Goal: Transaction & Acquisition: Purchase product/service

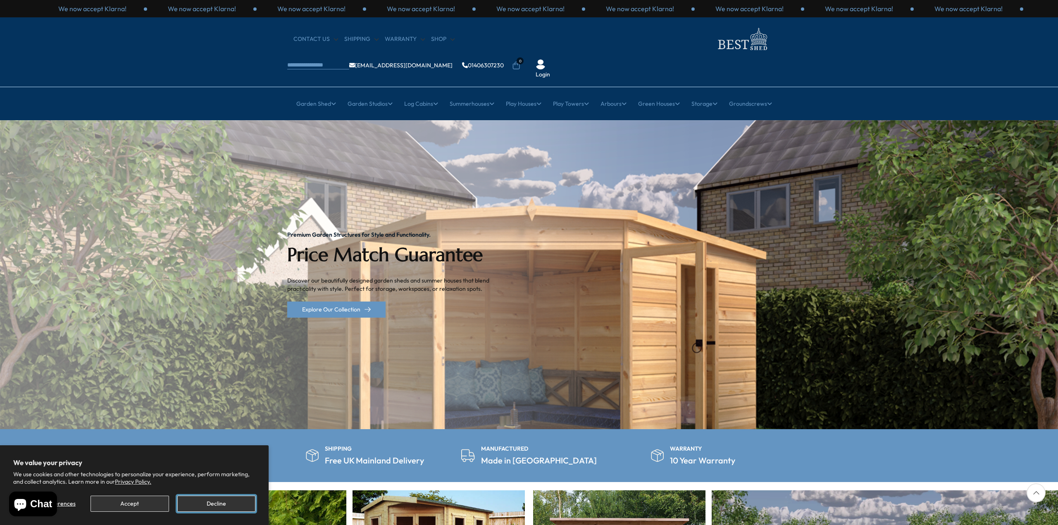
click at [227, 505] on button "Decline" at bounding box center [216, 504] width 78 height 16
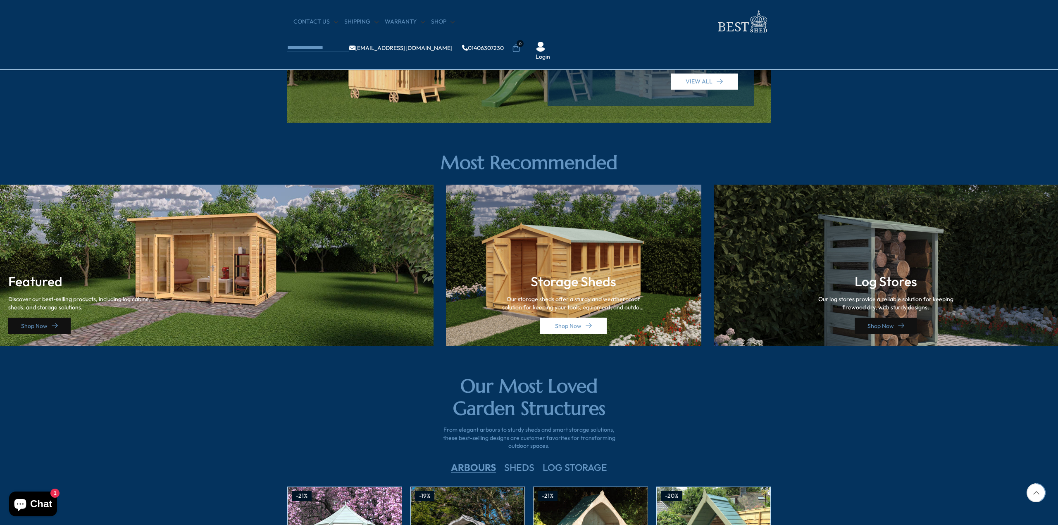
scroll to position [1033, 0]
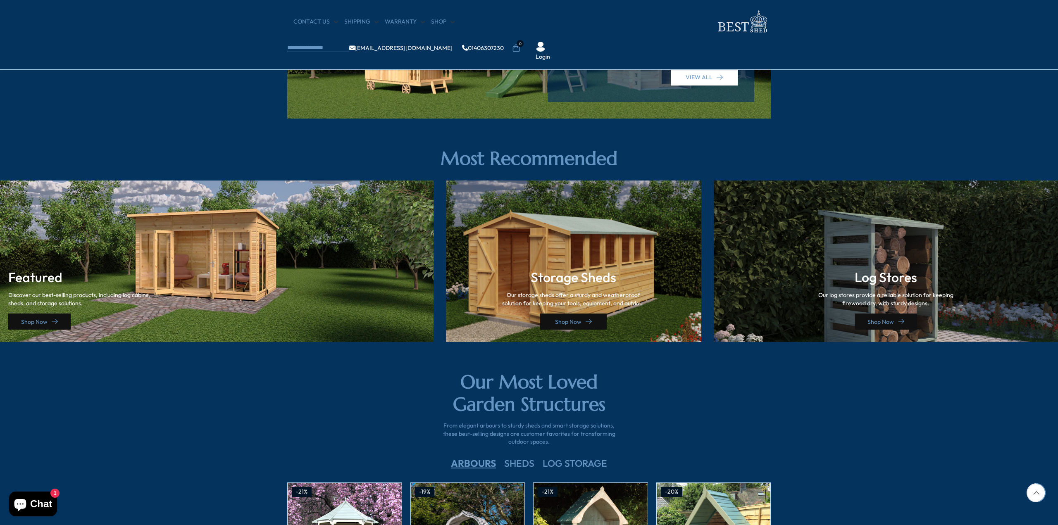
click at [571, 325] on link "Shop Now" at bounding box center [573, 322] width 67 height 16
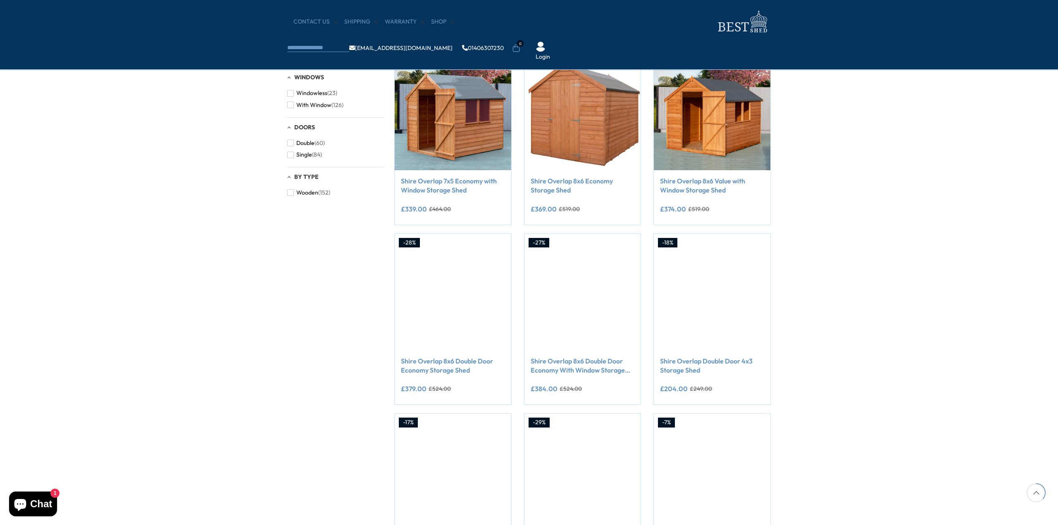
scroll to position [165, 0]
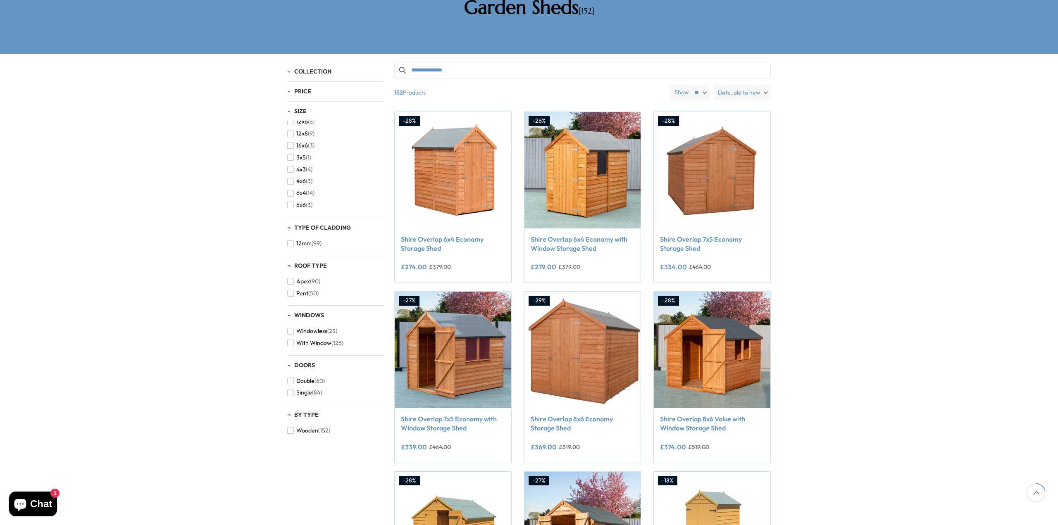
click at [705, 85] on select "** ** **" at bounding box center [699, 93] width 19 height 16
select select "**"
click at [691, 85] on select "** ** **" at bounding box center [699, 93] width 19 height 16
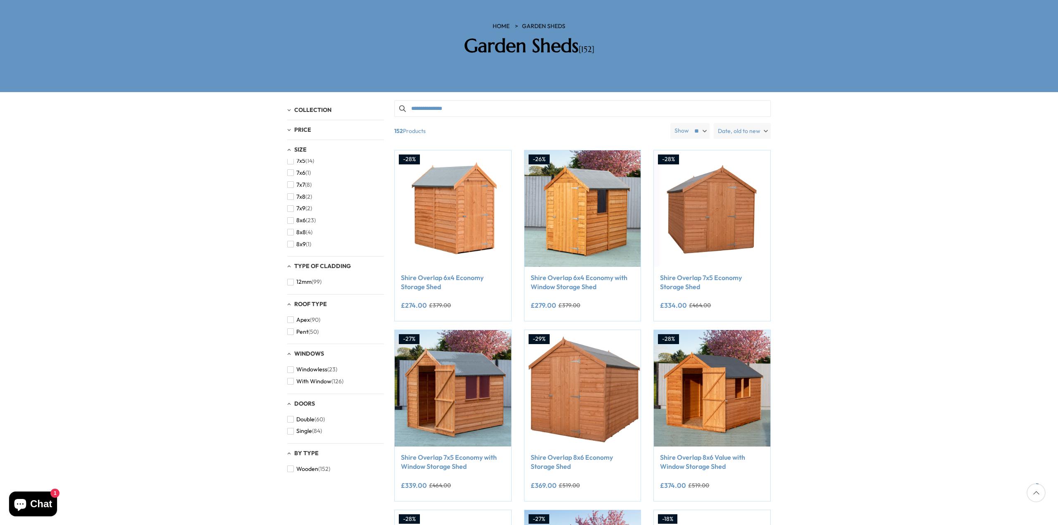
scroll to position [124, 0]
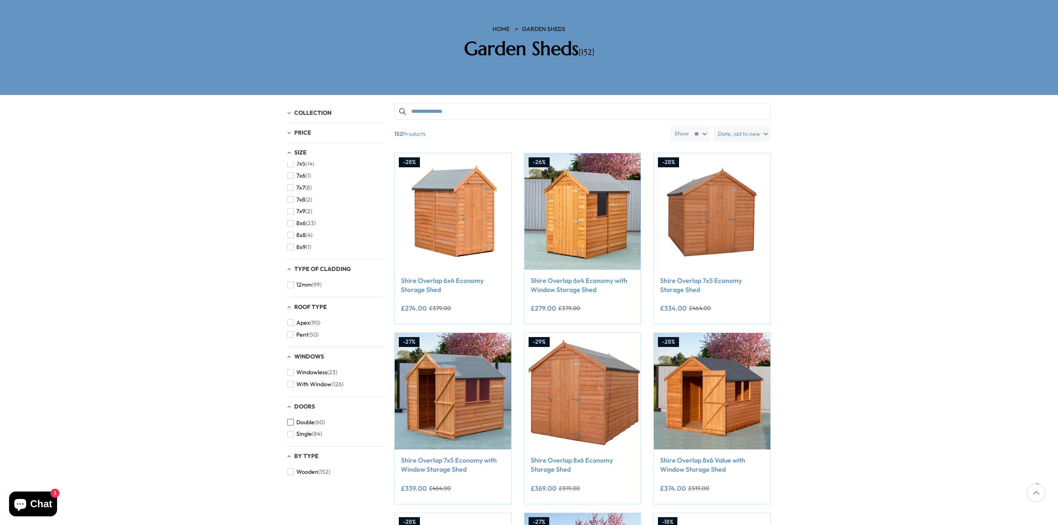
click at [292, 419] on span "button" at bounding box center [290, 422] width 7 height 7
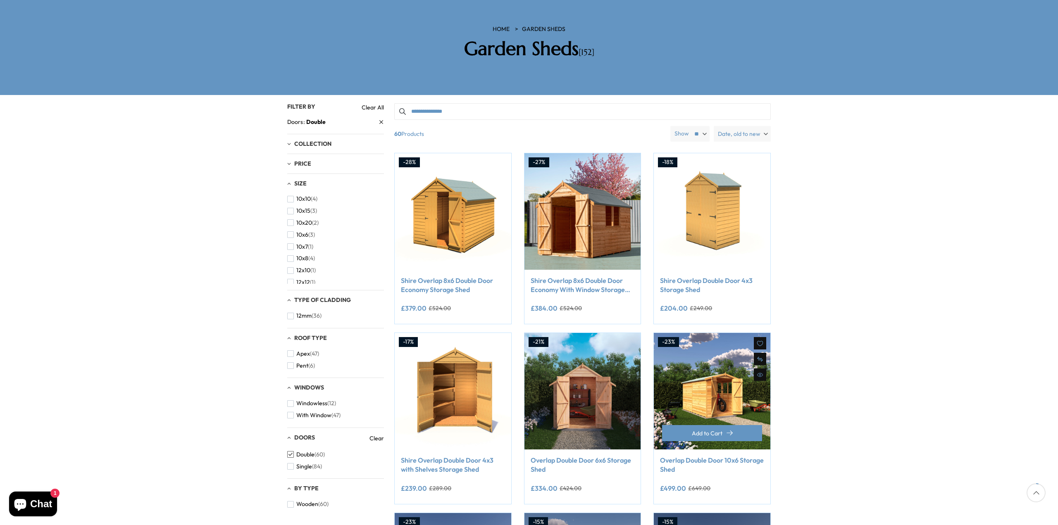
click at [694, 376] on img at bounding box center [712, 391] width 117 height 117
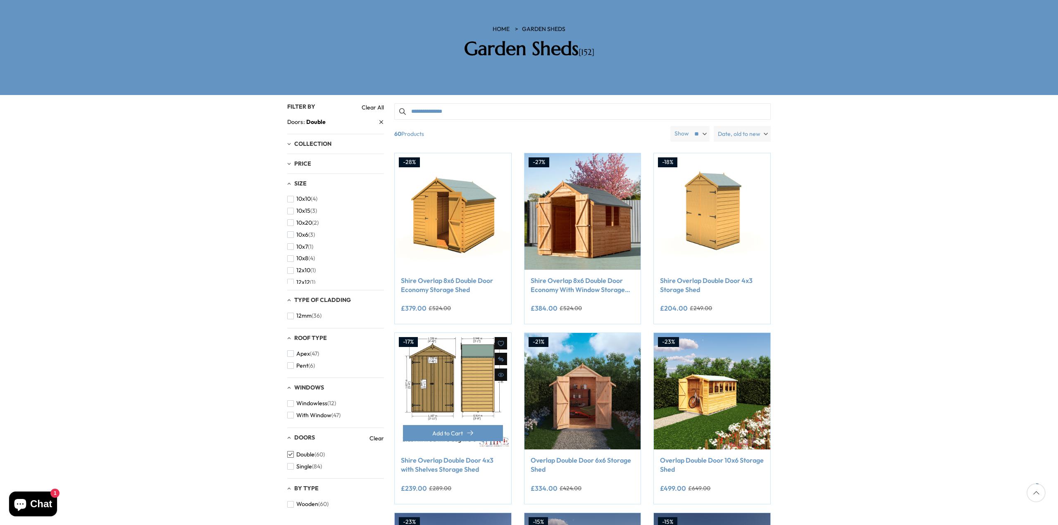
click at [439, 341] on img at bounding box center [453, 391] width 117 height 117
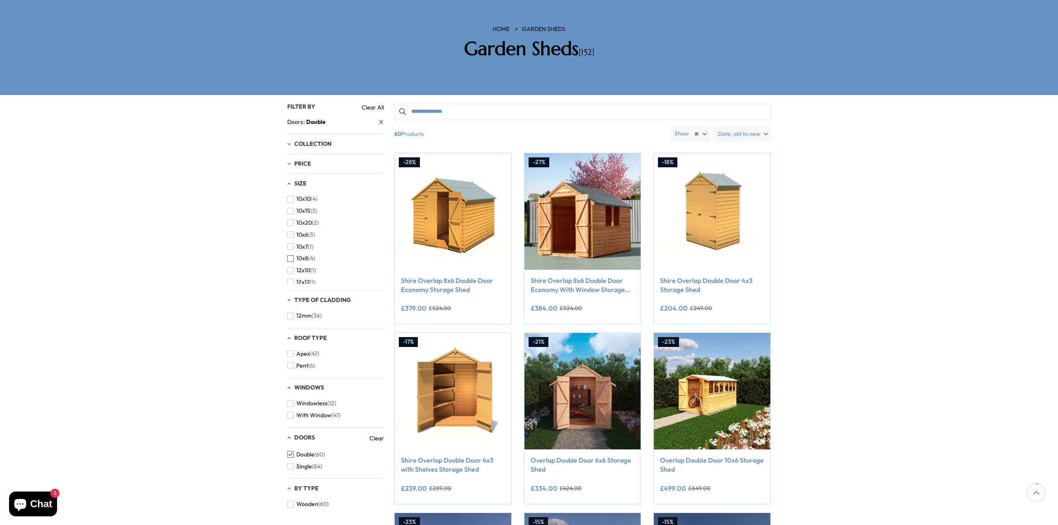
click at [291, 255] on span "button" at bounding box center [290, 258] width 7 height 7
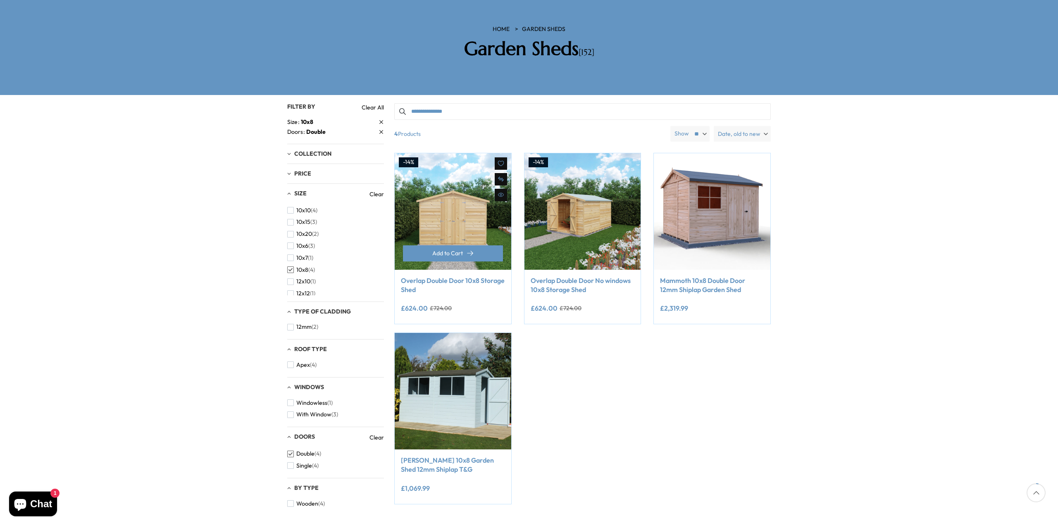
click at [450, 191] on img at bounding box center [453, 211] width 117 height 117
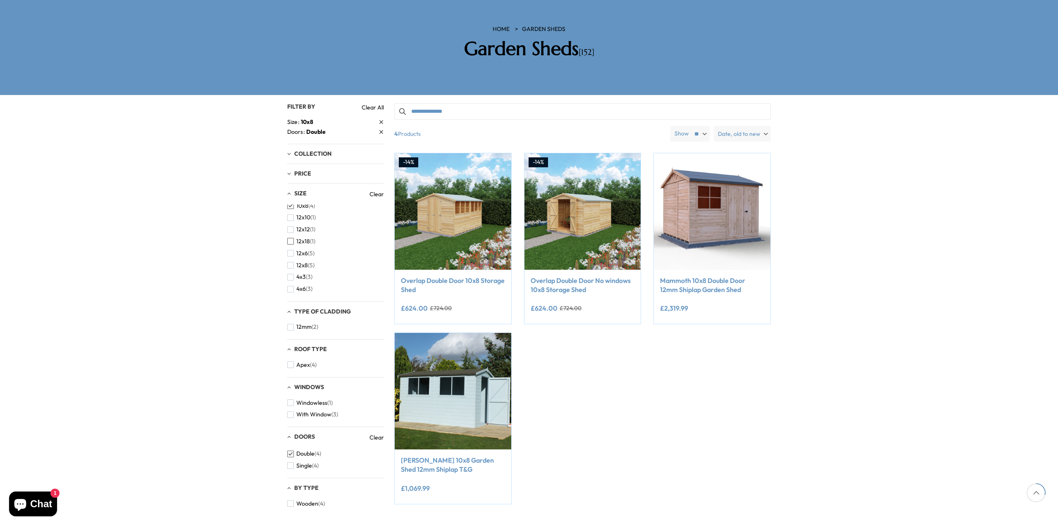
scroll to position [83, 0]
click at [290, 243] on span "button" at bounding box center [290, 246] width 7 height 7
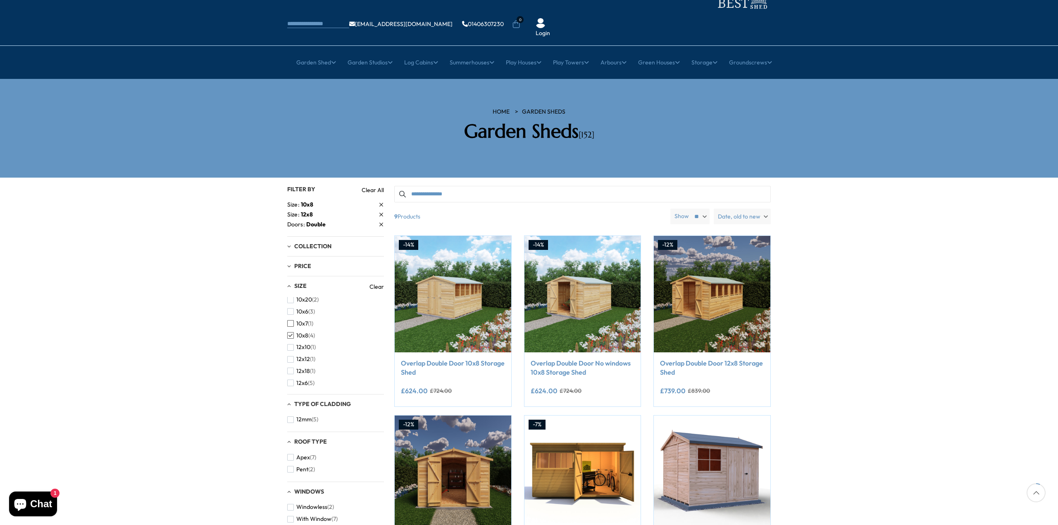
scroll to position [41, 0]
click at [291, 318] on span "button" at bounding box center [290, 321] width 7 height 7
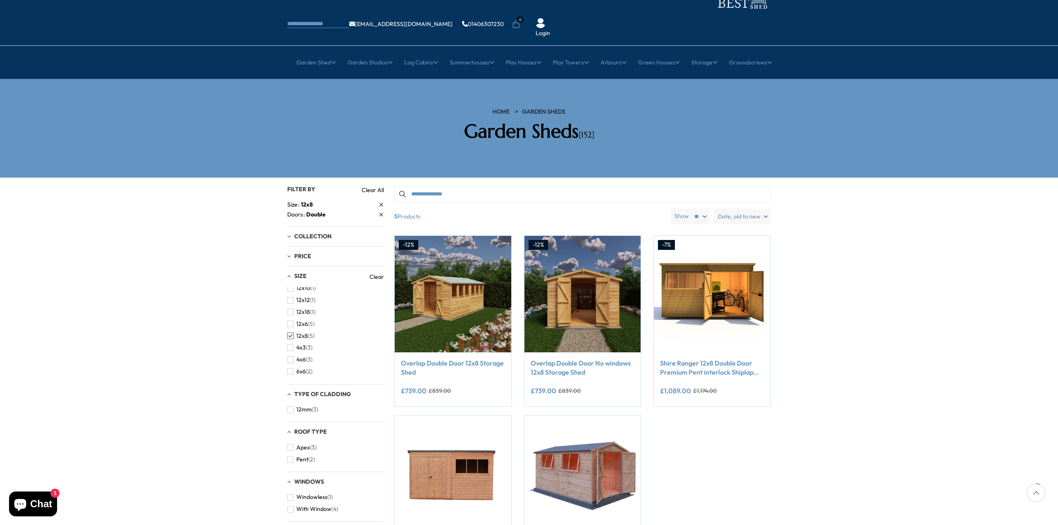
scroll to position [83, 0]
click at [290, 324] on button "12x8 (5)" at bounding box center [300, 330] width 27 height 12
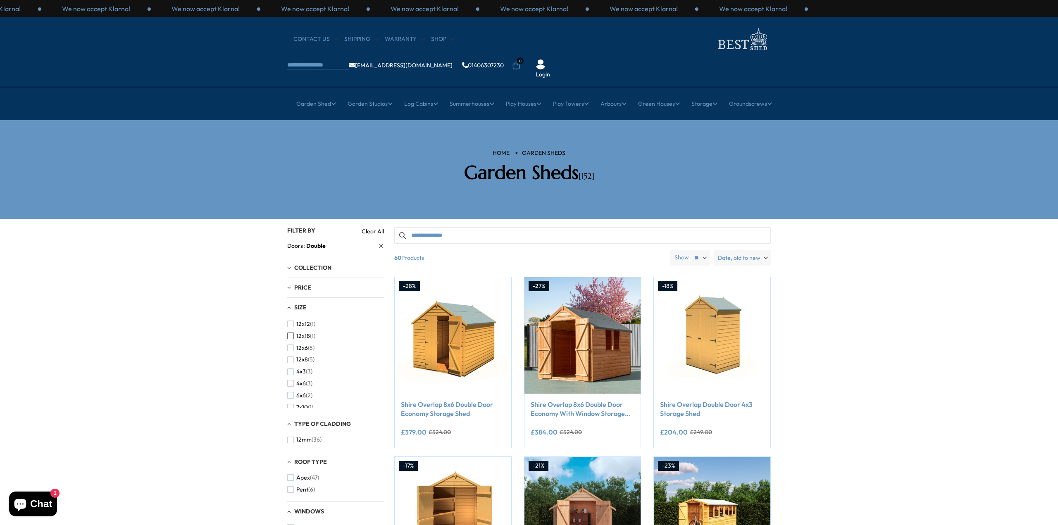
scroll to position [83, 0]
click at [293, 356] on span "button" at bounding box center [290, 359] width 7 height 7
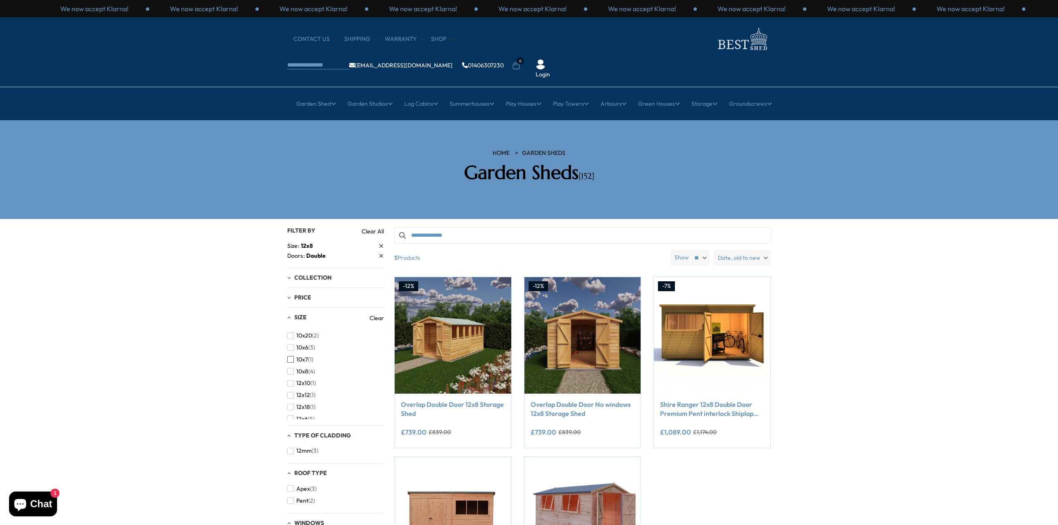
scroll to position [41, 0]
click at [289, 397] on span "button" at bounding box center [290, 400] width 7 height 7
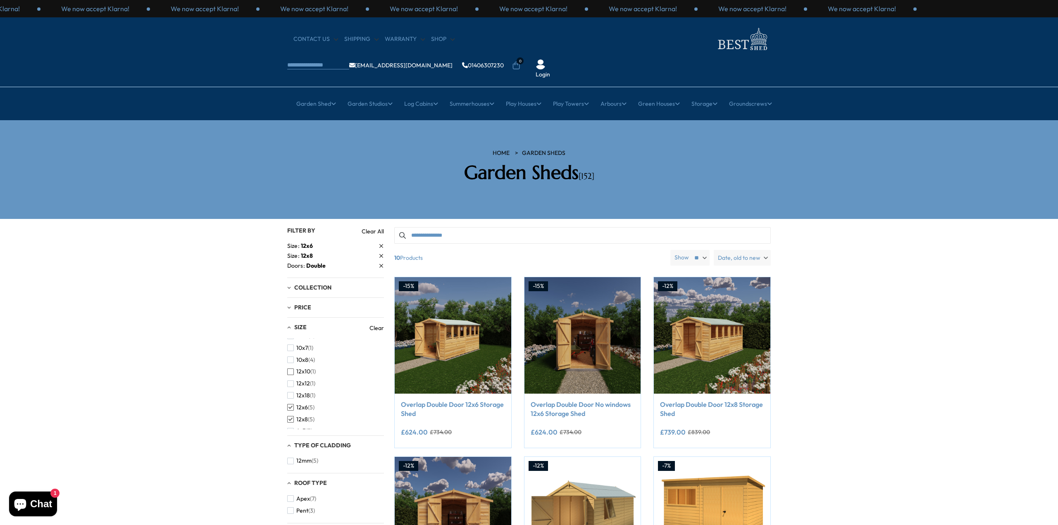
scroll to position [83, 0]
click at [291, 377] on span "button" at bounding box center [290, 380] width 7 height 7
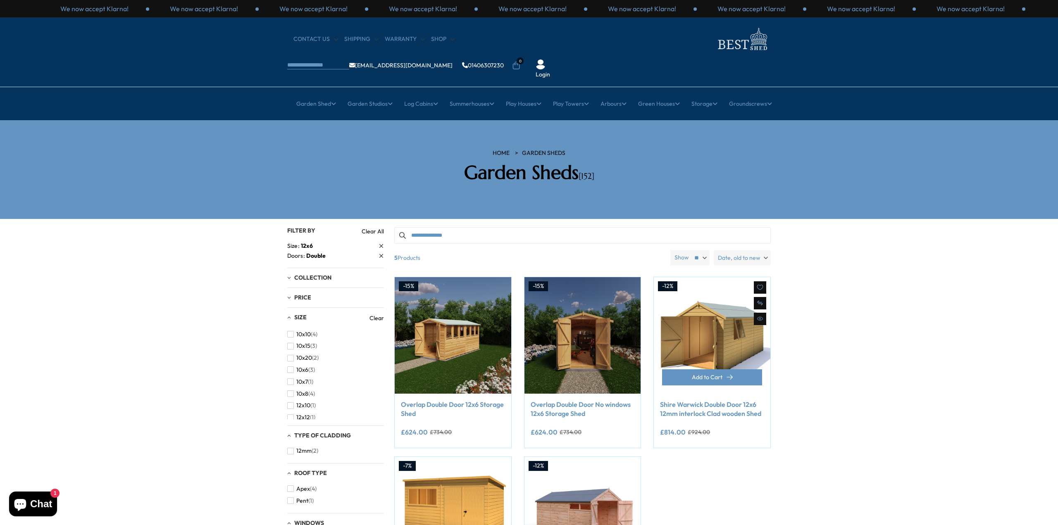
click at [708, 400] on link "Shire Warwick Double Door 12x6 12mm interlock Clad wooden Shed" at bounding box center [712, 409] width 104 height 19
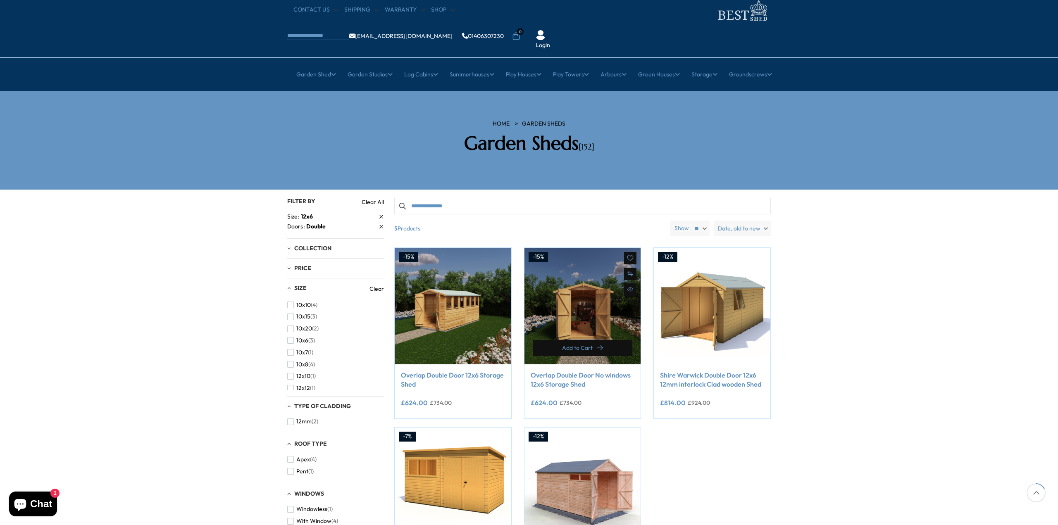
scroll to position [83, 0]
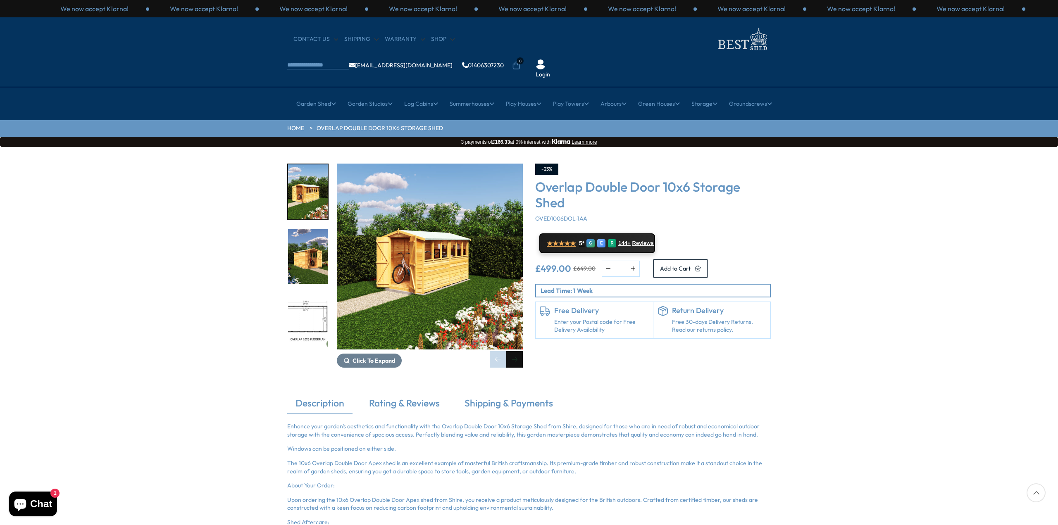
click at [518, 351] on div "Next slide" at bounding box center [514, 359] width 17 height 17
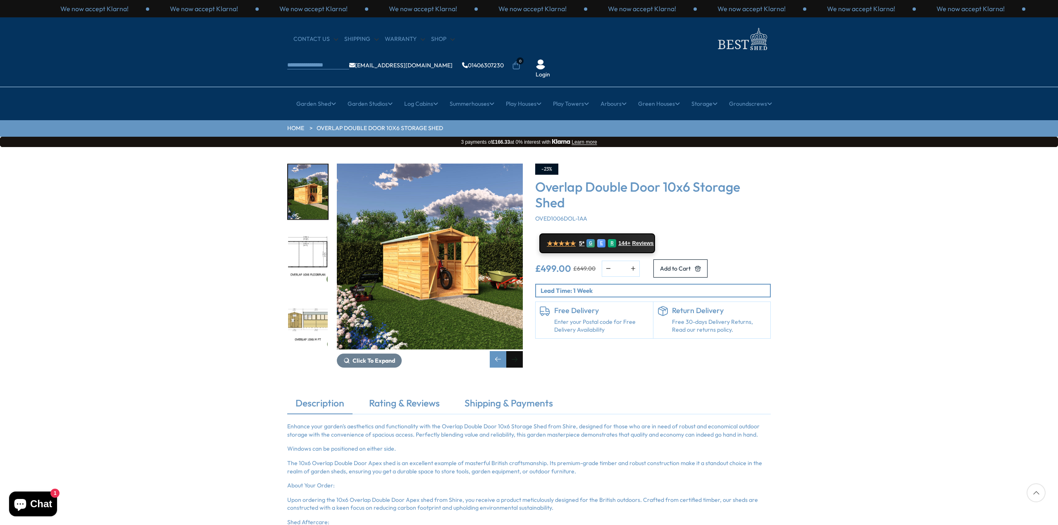
click at [518, 351] on div "Next slide" at bounding box center [514, 359] width 17 height 17
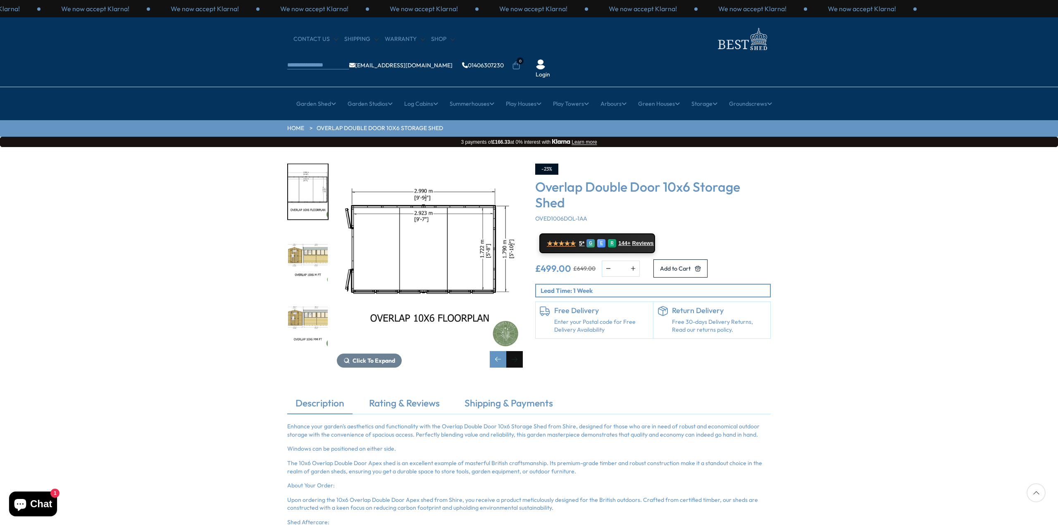
click at [518, 351] on div "Next slide" at bounding box center [514, 359] width 17 height 17
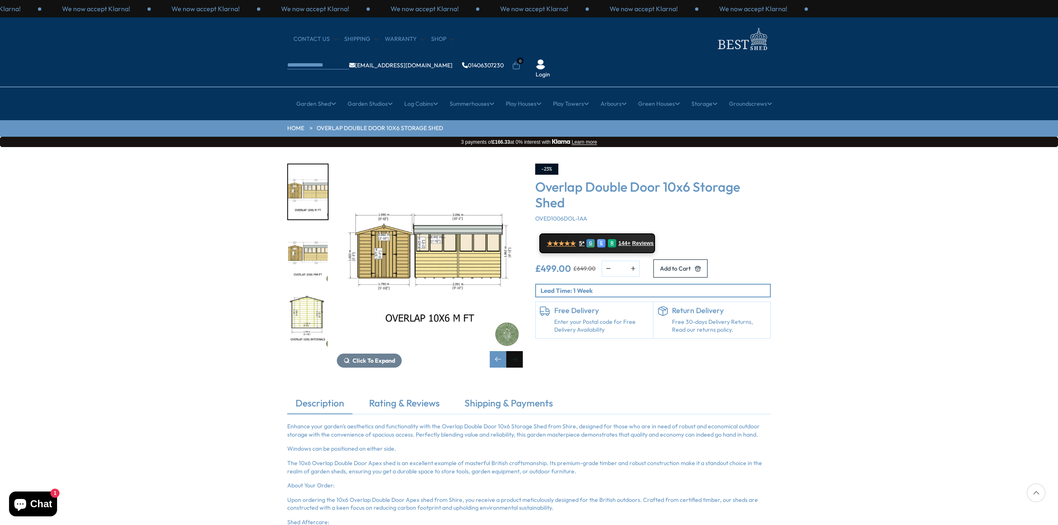
click at [518, 351] on div "Next slide" at bounding box center [514, 359] width 17 height 17
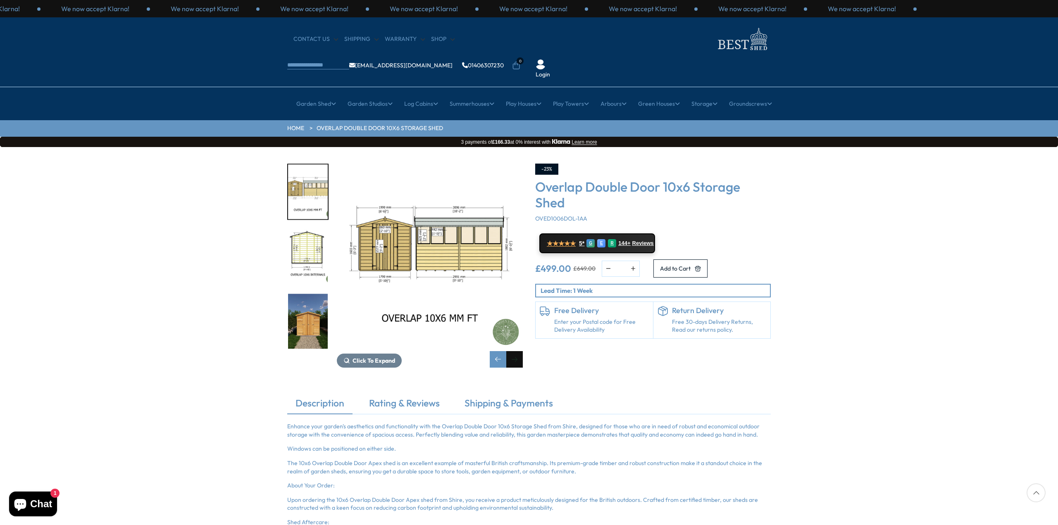
click at [518, 351] on div "Next slide" at bounding box center [514, 359] width 17 height 17
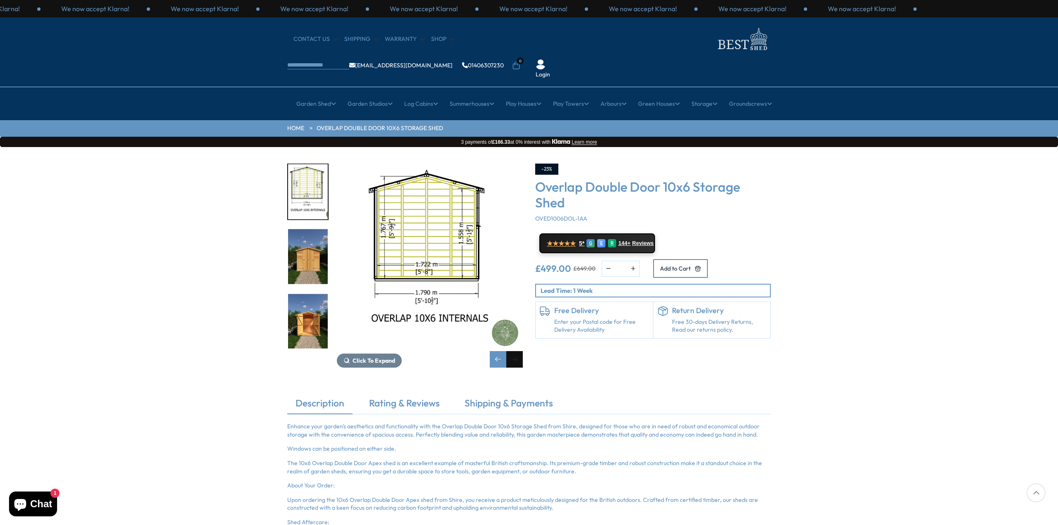
click at [518, 351] on div "Next slide" at bounding box center [514, 359] width 17 height 17
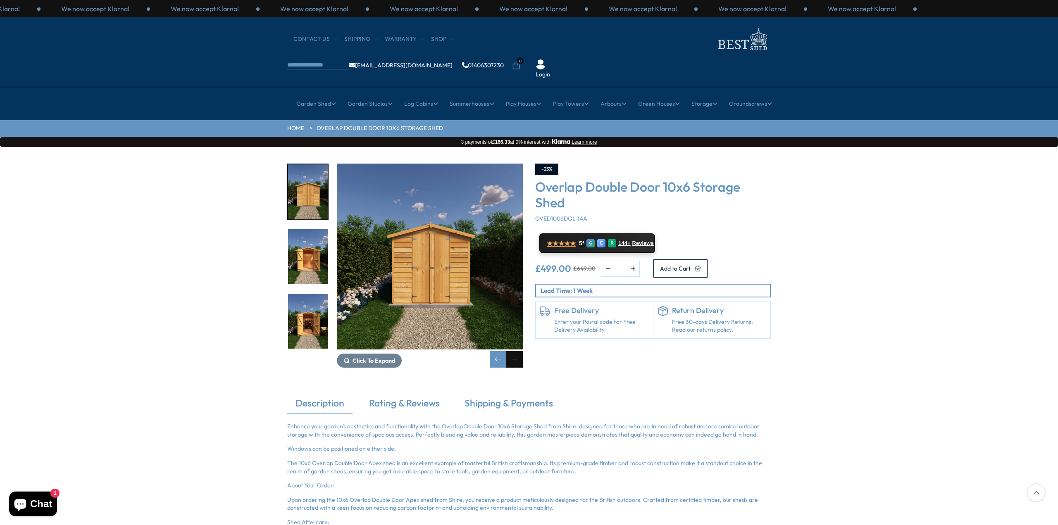
click at [518, 351] on div "Next slide" at bounding box center [514, 359] width 17 height 17
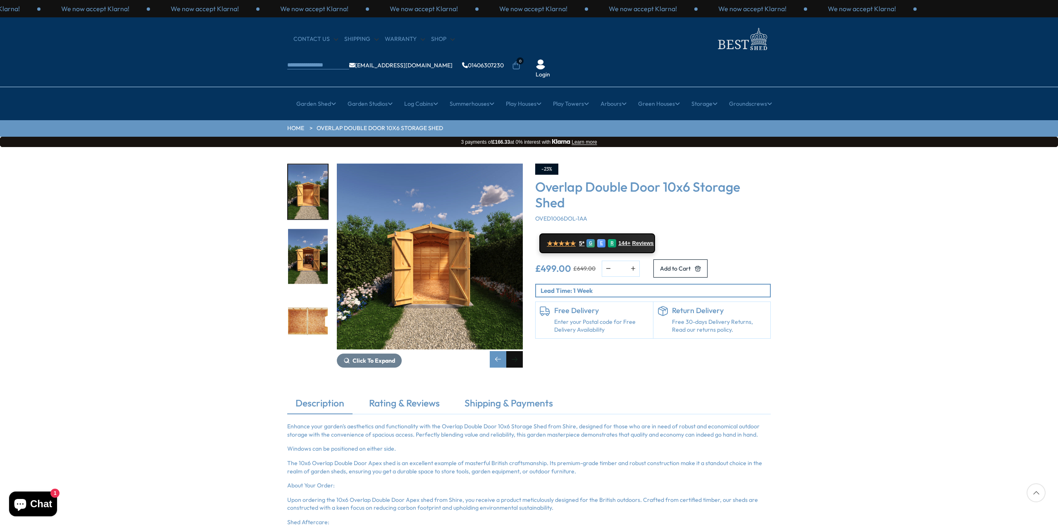
click at [518, 351] on div "Next slide" at bounding box center [514, 359] width 17 height 17
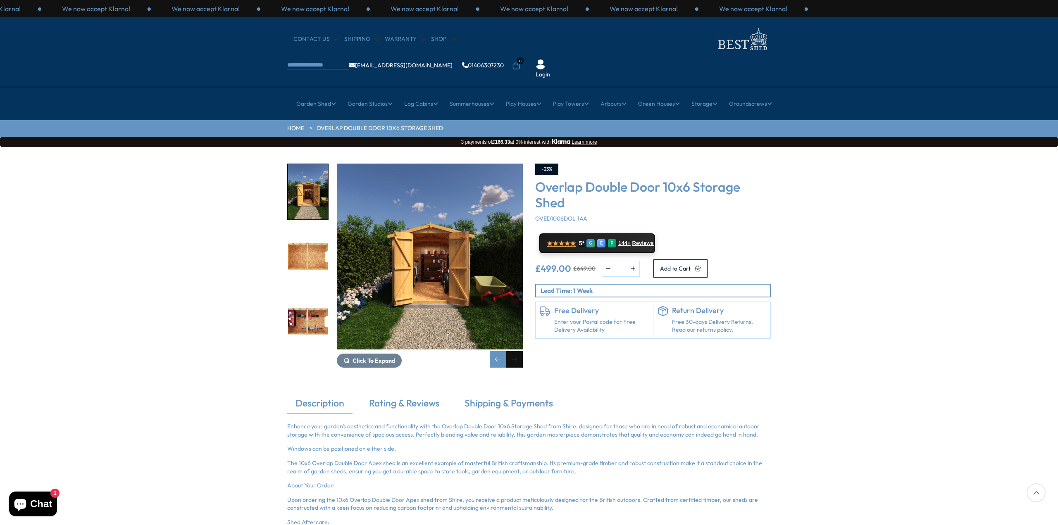
click at [518, 351] on div "Next slide" at bounding box center [514, 359] width 17 height 17
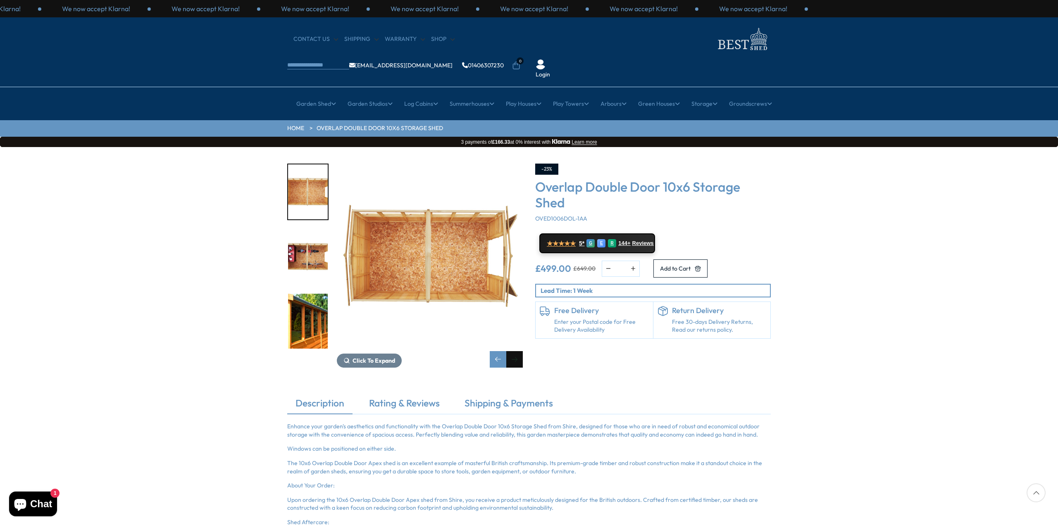
click at [518, 351] on div "Next slide" at bounding box center [514, 359] width 17 height 17
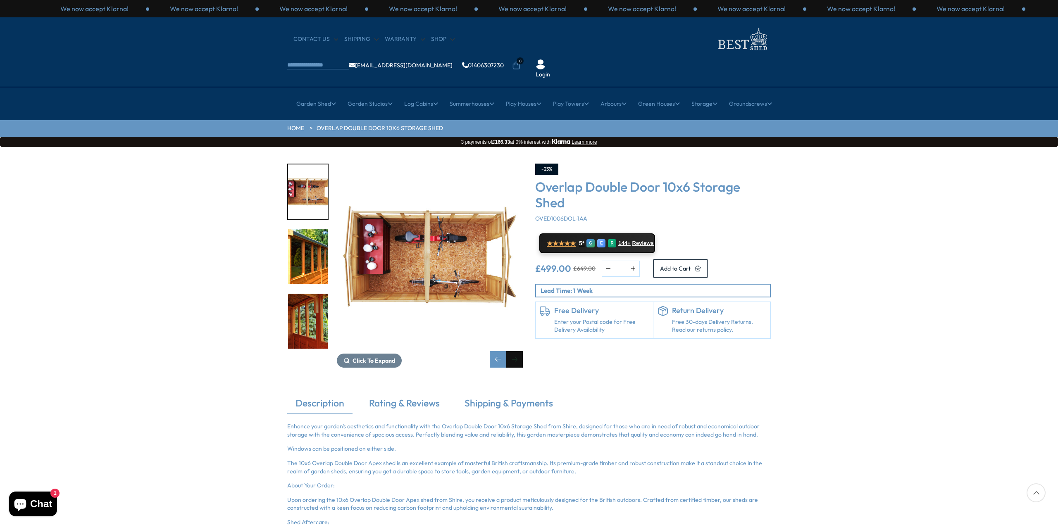
click at [518, 351] on div "Next slide" at bounding box center [514, 359] width 17 height 17
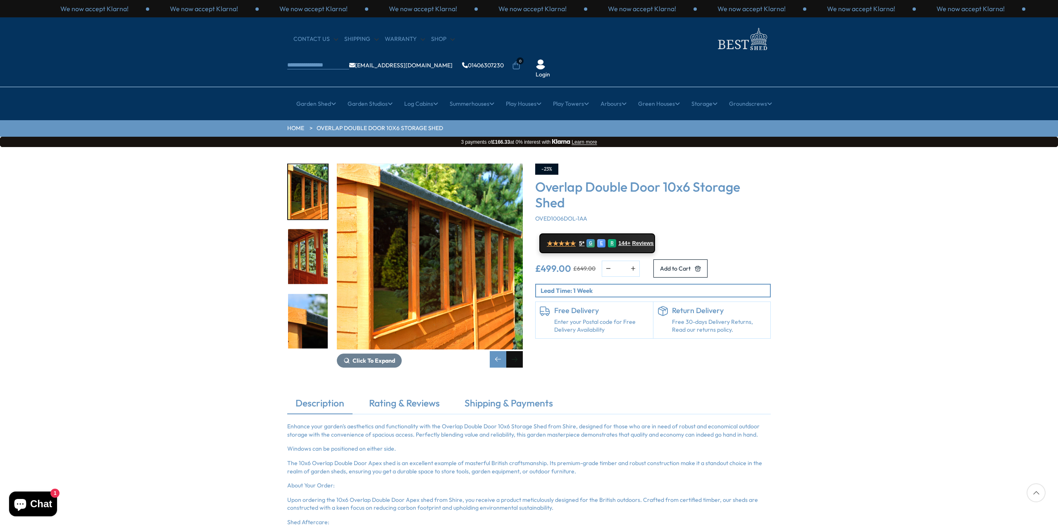
click at [518, 351] on div "Next slide" at bounding box center [514, 359] width 17 height 17
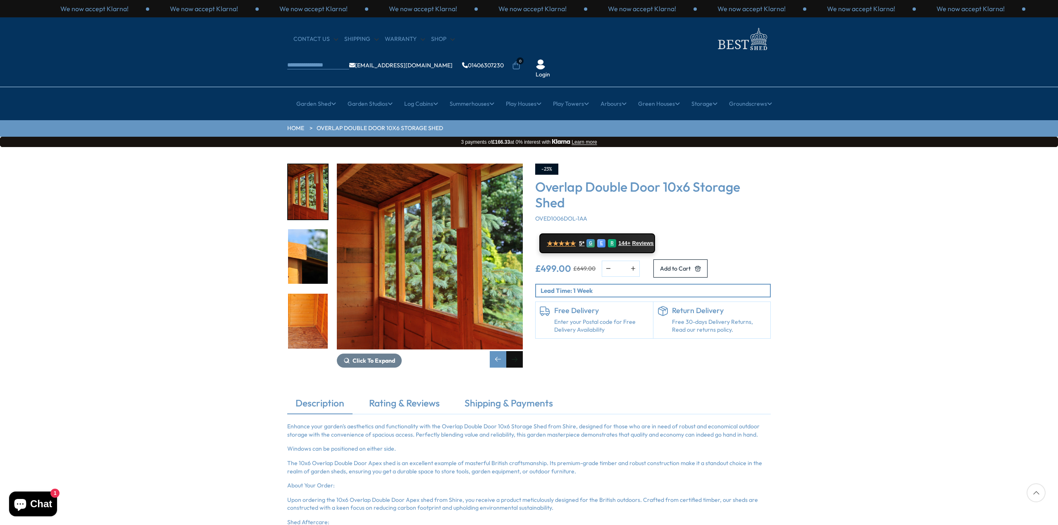
click at [518, 351] on div "Next slide" at bounding box center [514, 359] width 17 height 17
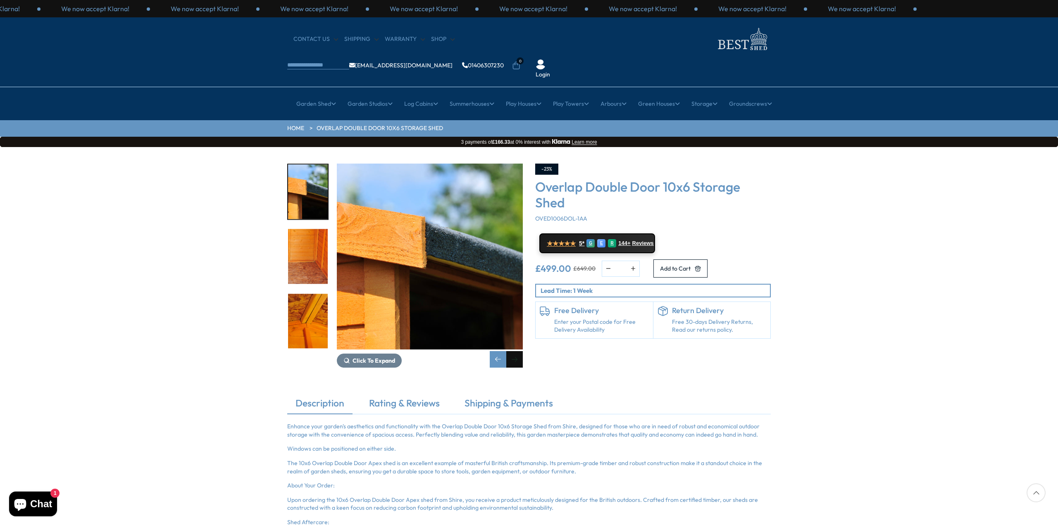
click at [518, 351] on div "Next slide" at bounding box center [514, 359] width 17 height 17
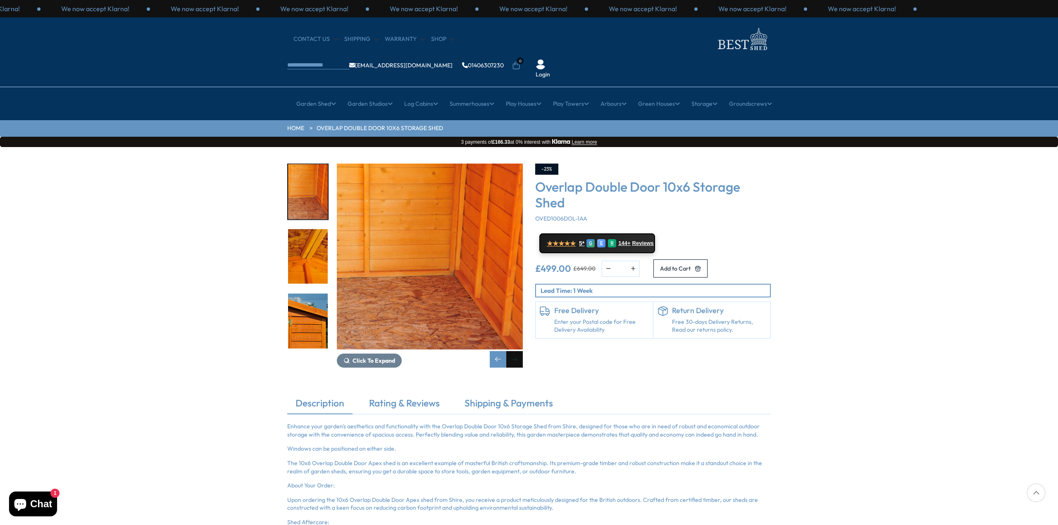
click at [518, 351] on div "Next slide" at bounding box center [514, 359] width 17 height 17
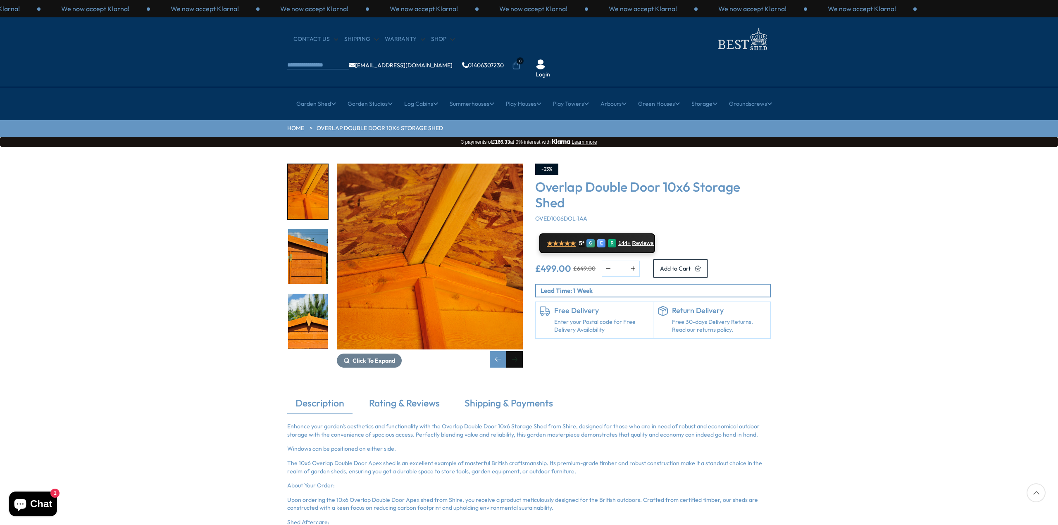
click at [518, 351] on div "Next slide" at bounding box center [514, 359] width 17 height 17
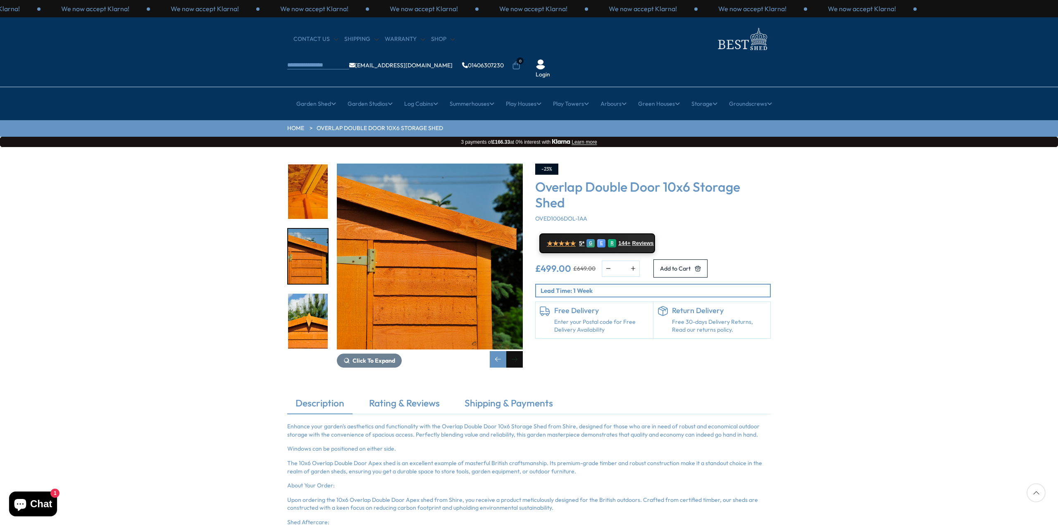
click at [518, 351] on div "Next slide" at bounding box center [514, 359] width 17 height 17
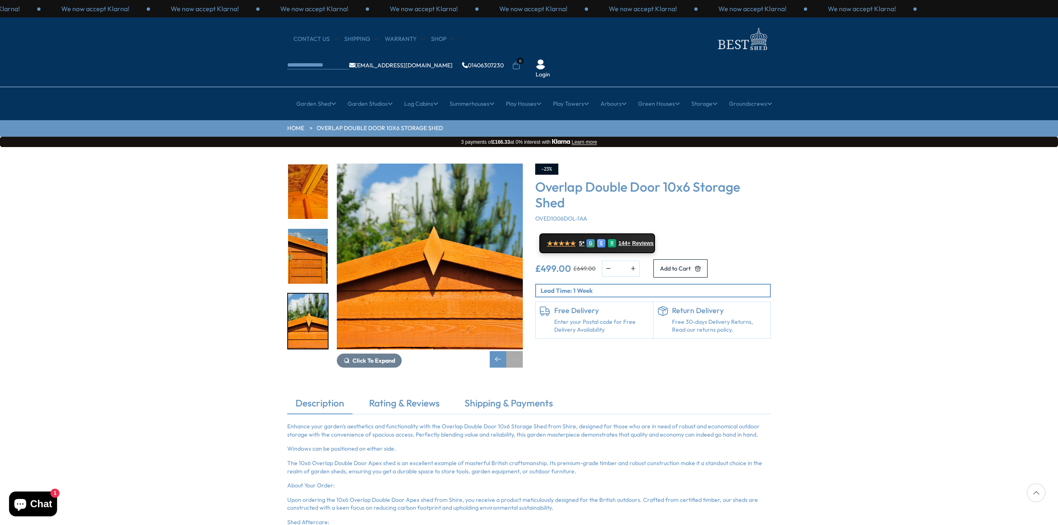
click at [518, 351] on div "Next slide" at bounding box center [514, 359] width 17 height 17
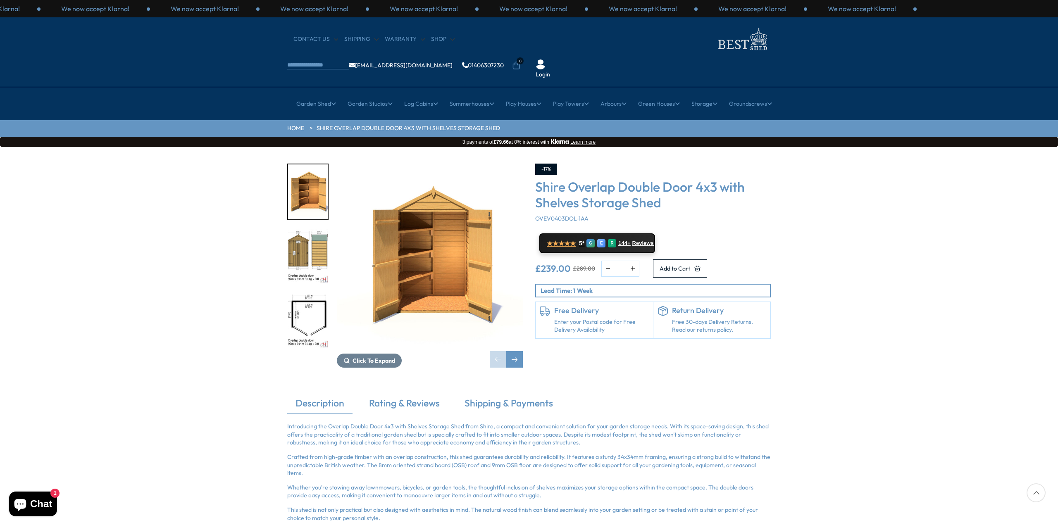
click at [300, 294] on img "3 / 11" at bounding box center [308, 321] width 40 height 55
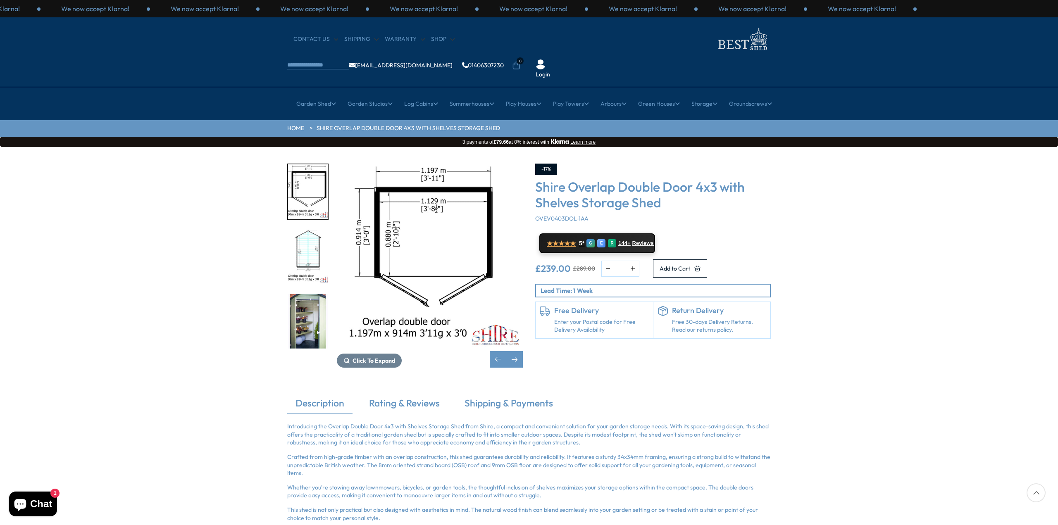
click at [304, 294] on img "5 / 11" at bounding box center [308, 321] width 40 height 55
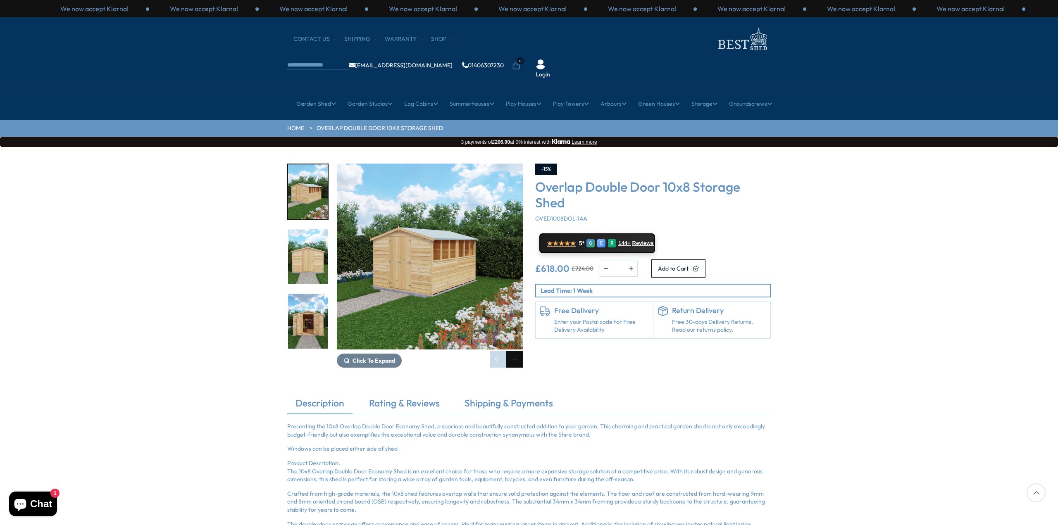
click at [515, 351] on div "Next slide" at bounding box center [514, 359] width 17 height 17
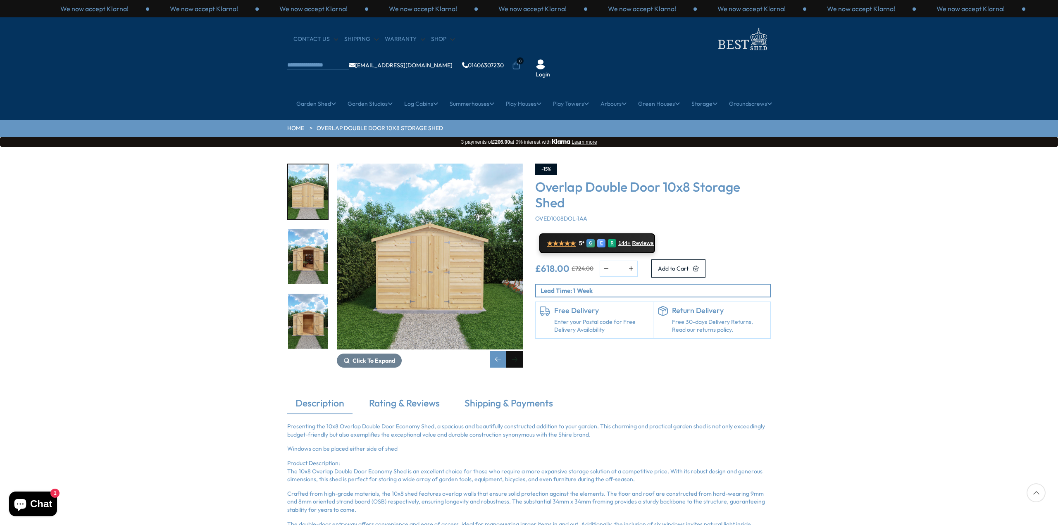
click at [515, 351] on div "Next slide" at bounding box center [514, 359] width 17 height 17
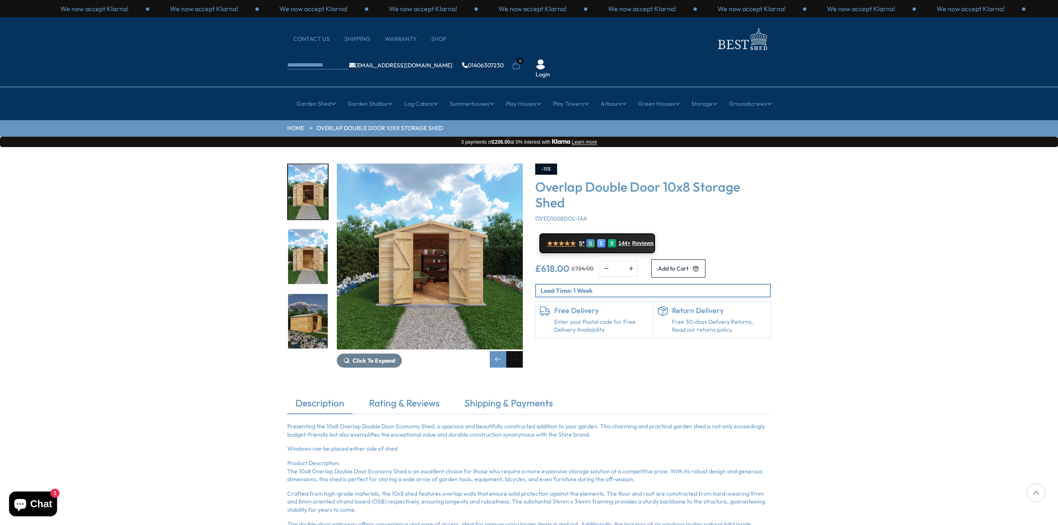
click at [515, 351] on div "Next slide" at bounding box center [514, 359] width 17 height 17
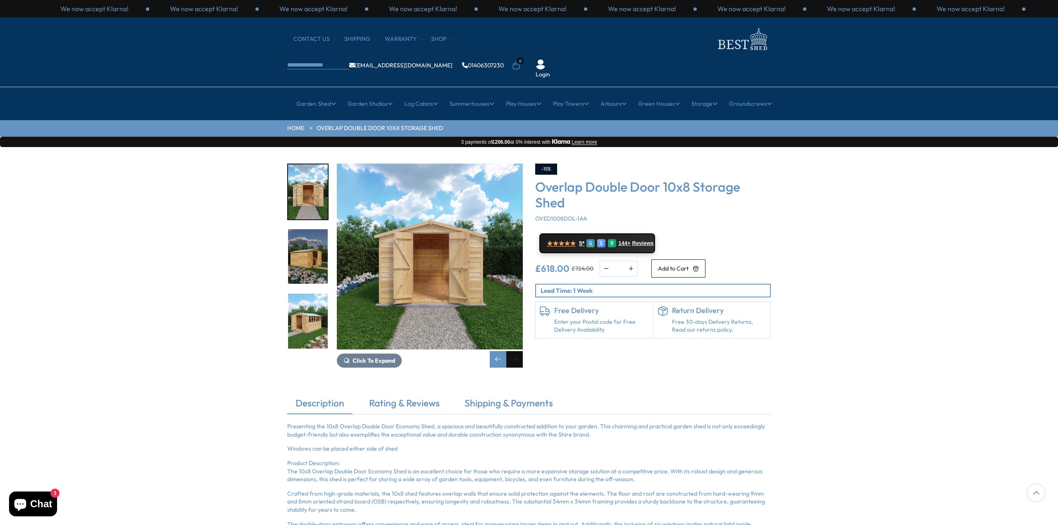
click at [515, 351] on div "Next slide" at bounding box center [514, 359] width 17 height 17
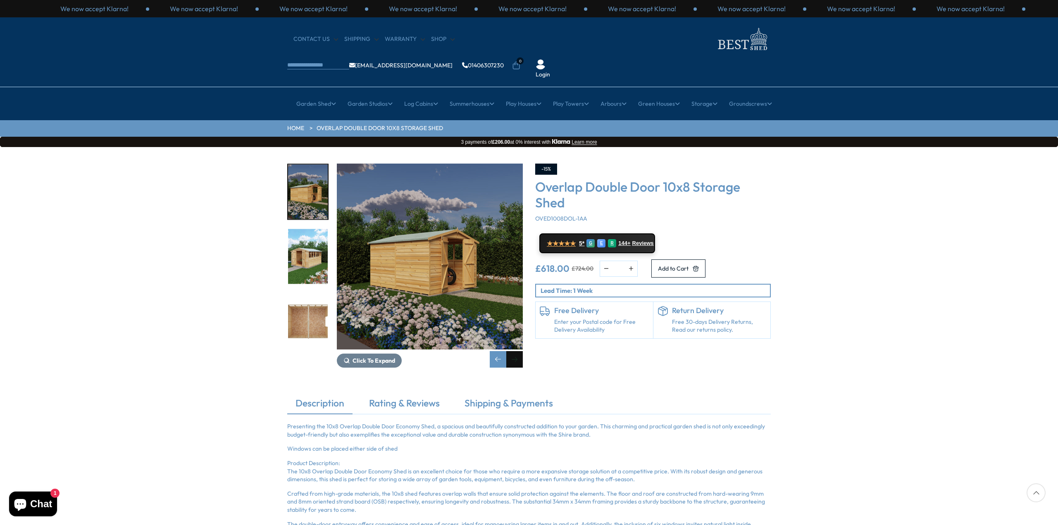
click at [515, 351] on div "Next slide" at bounding box center [514, 359] width 17 height 17
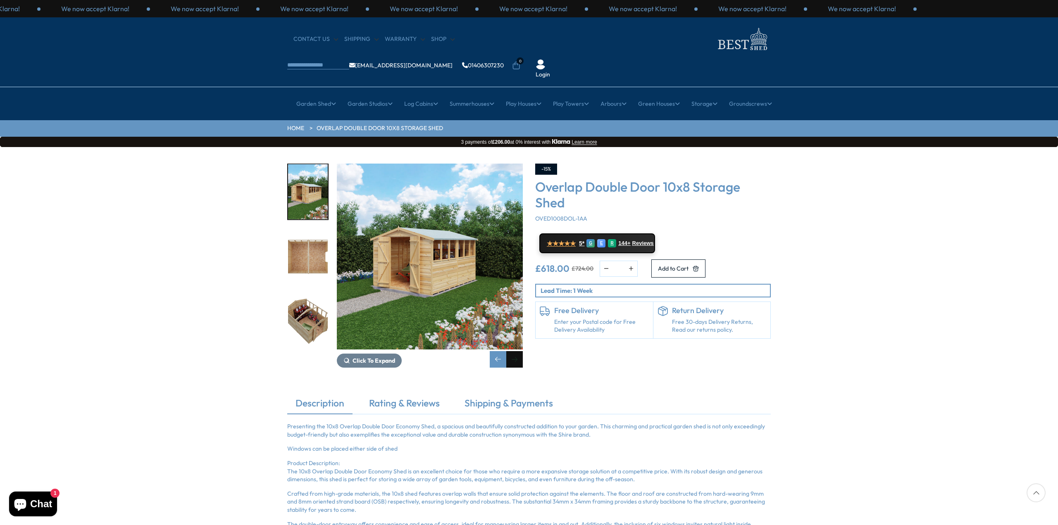
click at [515, 351] on div "Next slide" at bounding box center [514, 359] width 17 height 17
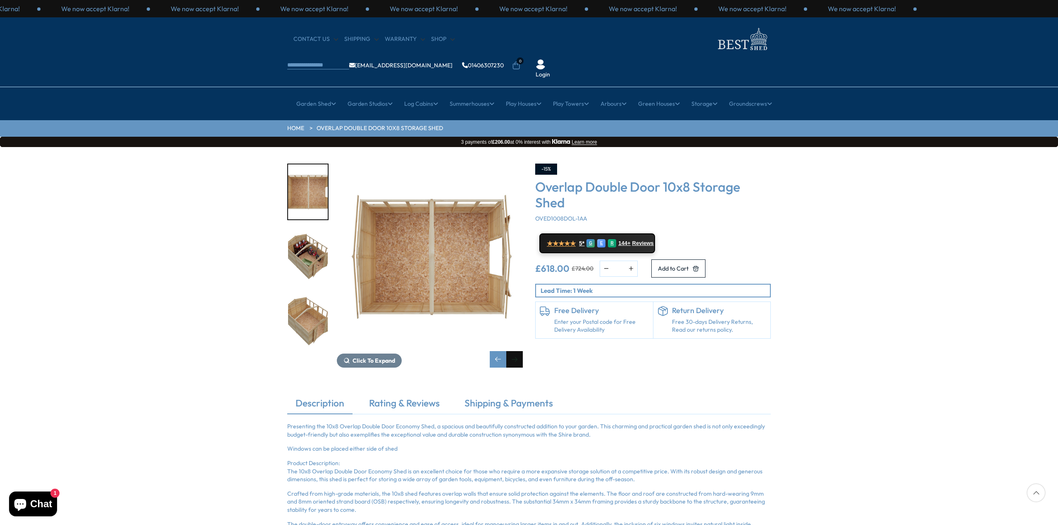
click at [515, 351] on div "Next slide" at bounding box center [514, 359] width 17 height 17
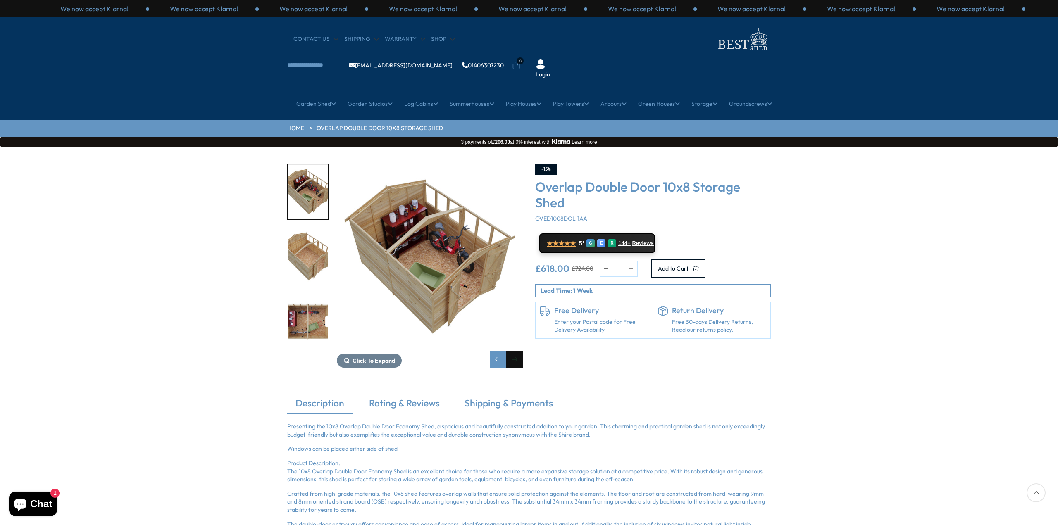
click at [517, 351] on div "Next slide" at bounding box center [514, 359] width 17 height 17
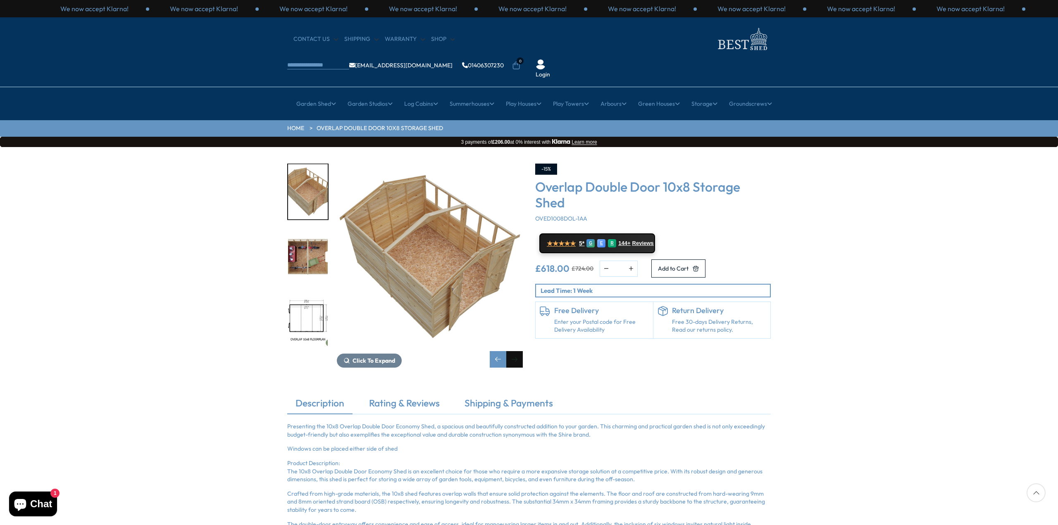
click at [517, 351] on div "Next slide" at bounding box center [514, 359] width 17 height 17
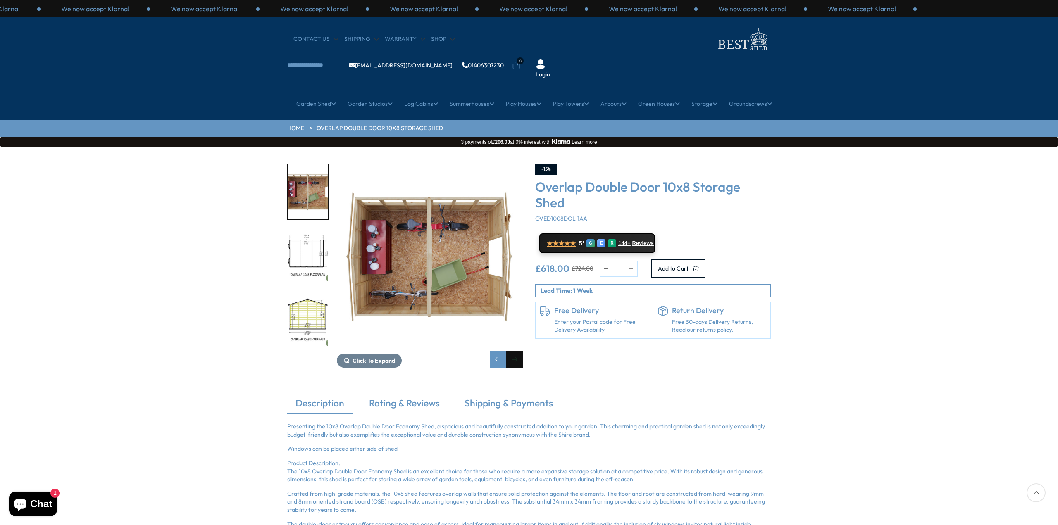
click at [517, 351] on div "Next slide" at bounding box center [514, 359] width 17 height 17
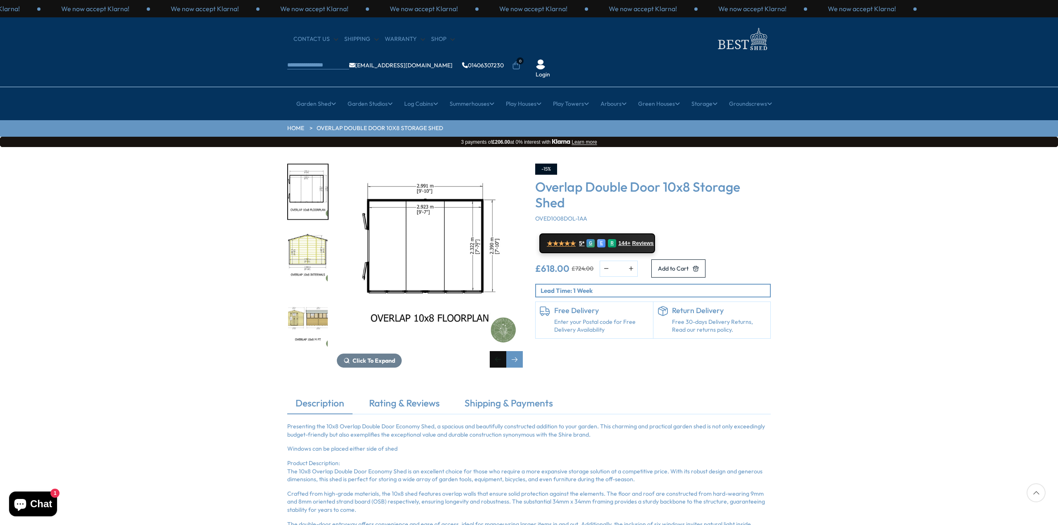
click at [496, 351] on div "Previous slide" at bounding box center [498, 359] width 17 height 17
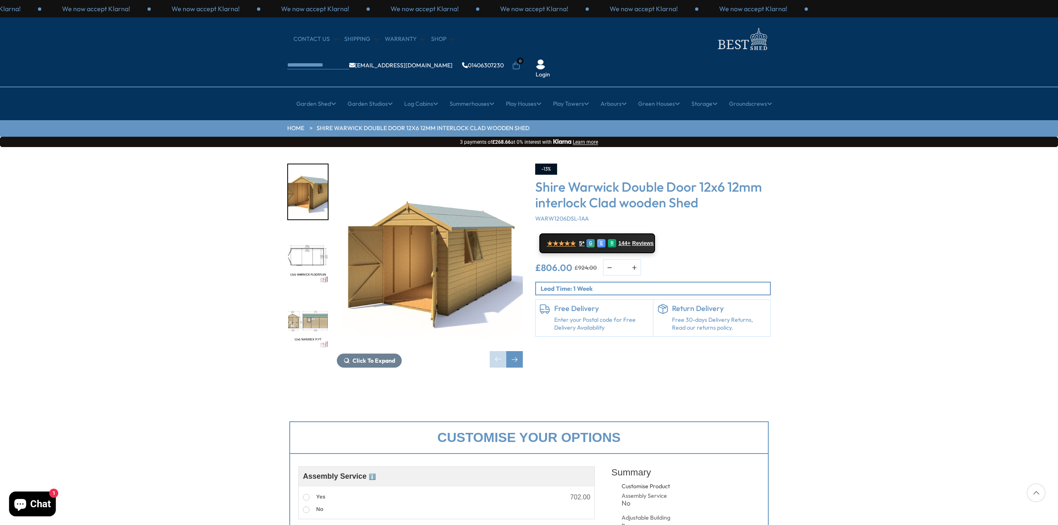
click at [309, 232] on img "2 / 11" at bounding box center [308, 256] width 40 height 55
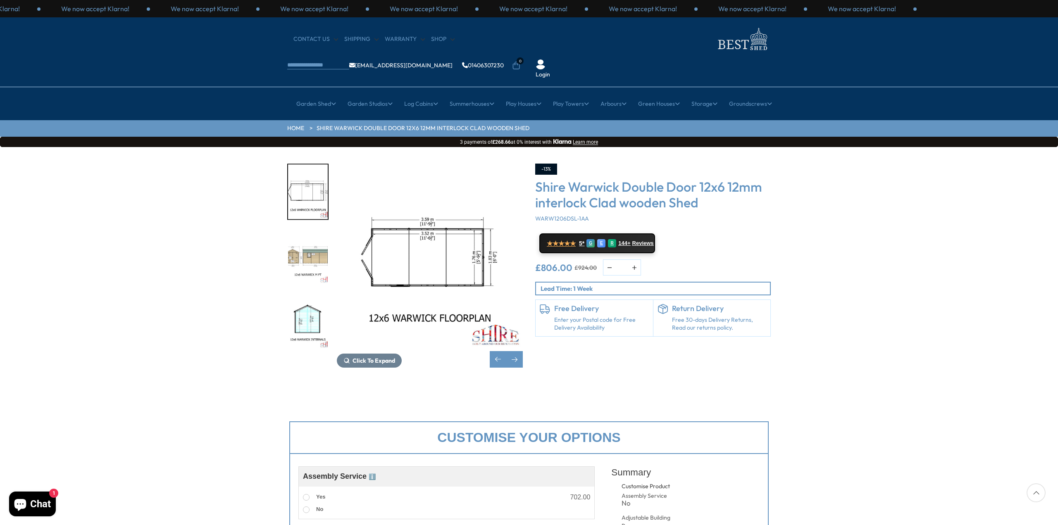
click at [305, 295] on img "4 / 11" at bounding box center [308, 321] width 40 height 55
